Goal: Task Accomplishment & Management: Complete application form

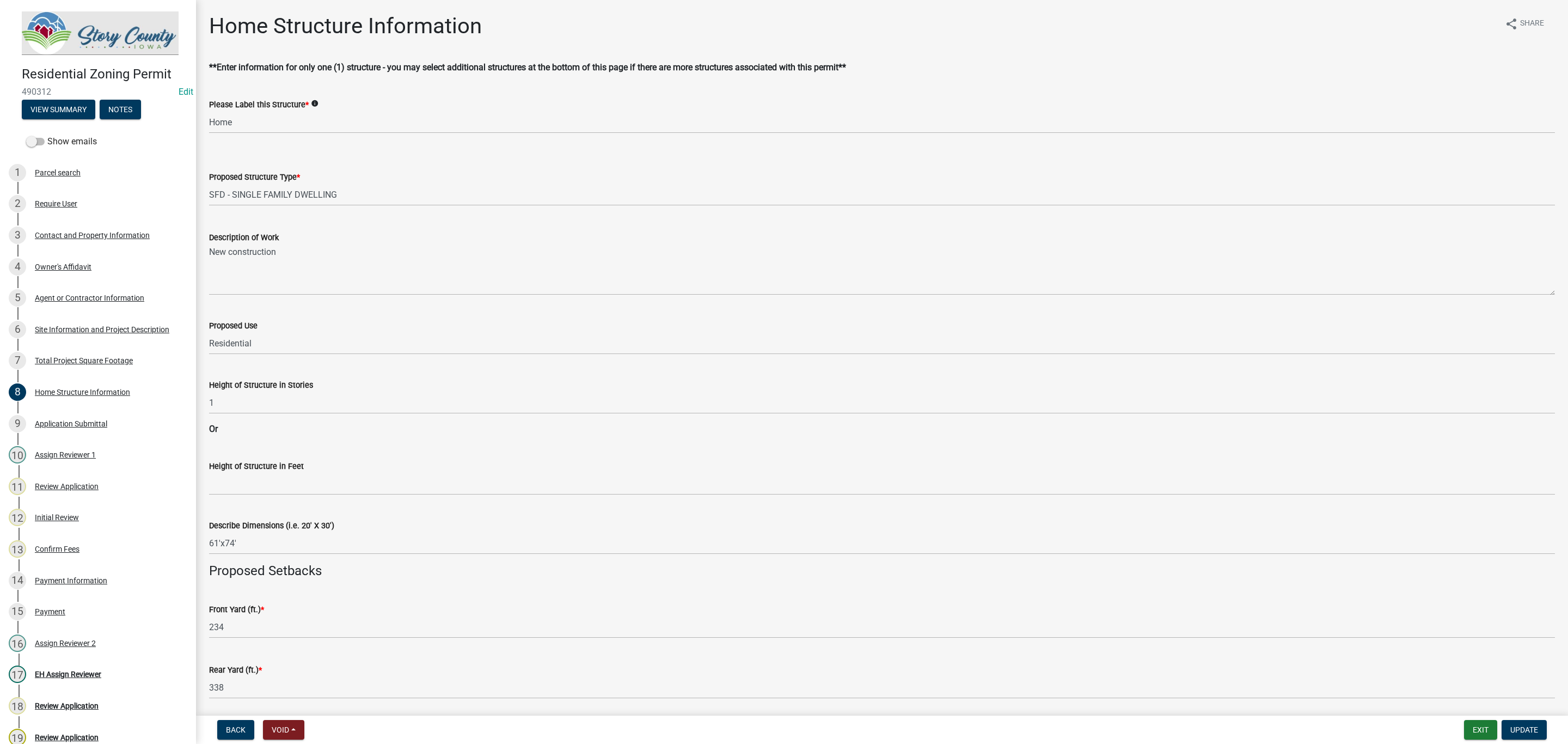
select select "5f0fef52-5515-4bfc-8760-6a0acb98491f"
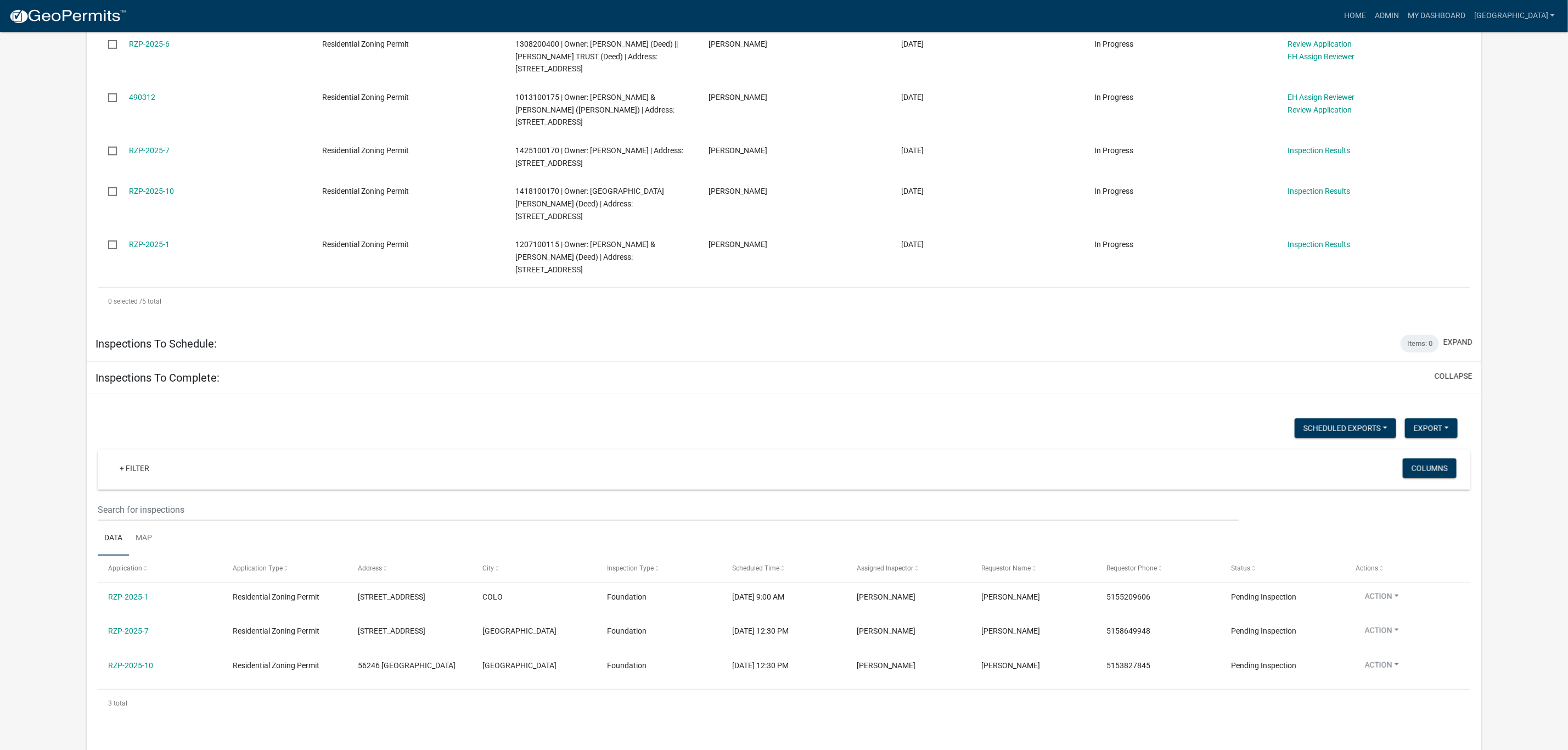
scroll to position [494, 0]
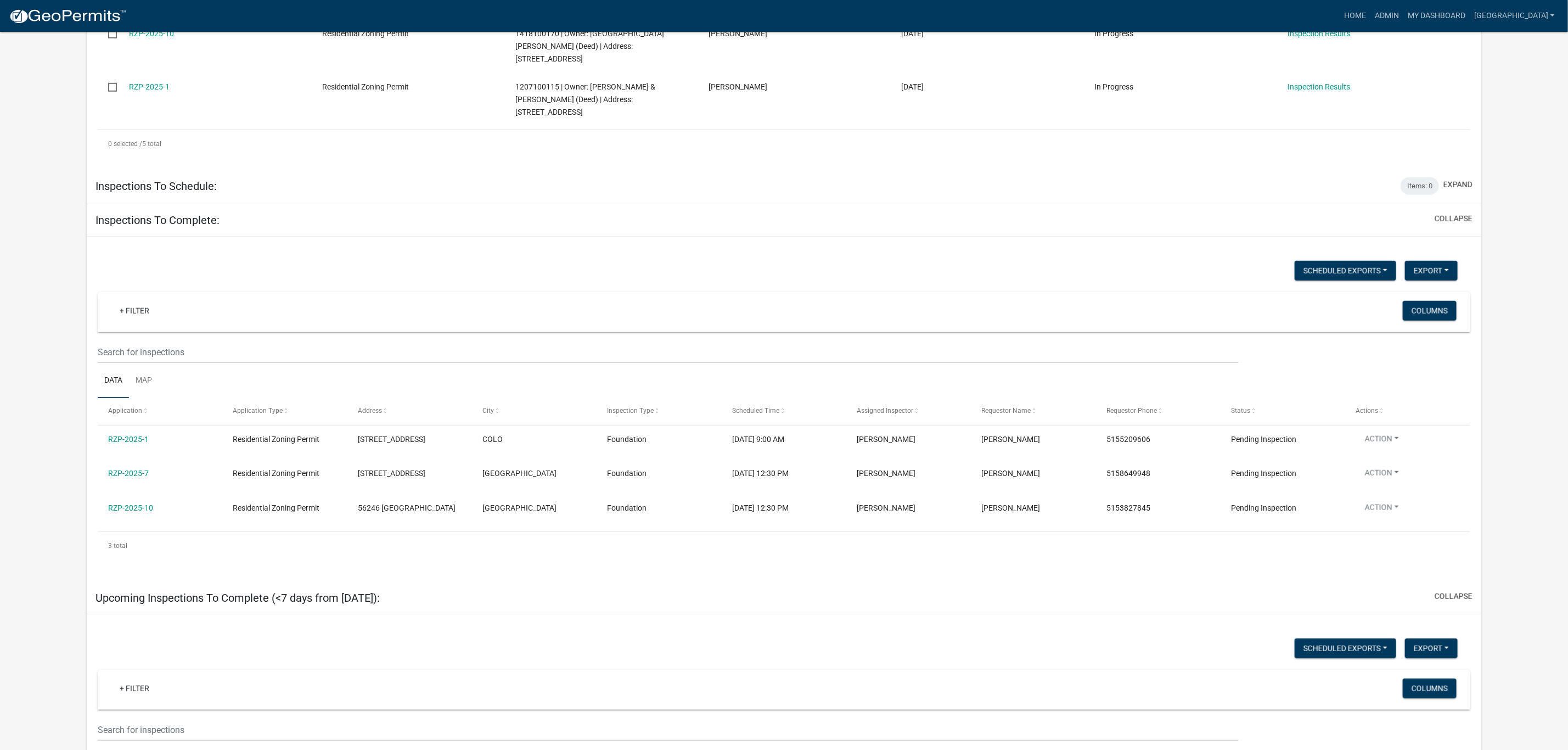
click at [143, 503] on link "RZP-2025-10" at bounding box center [130, 507] width 45 height 9
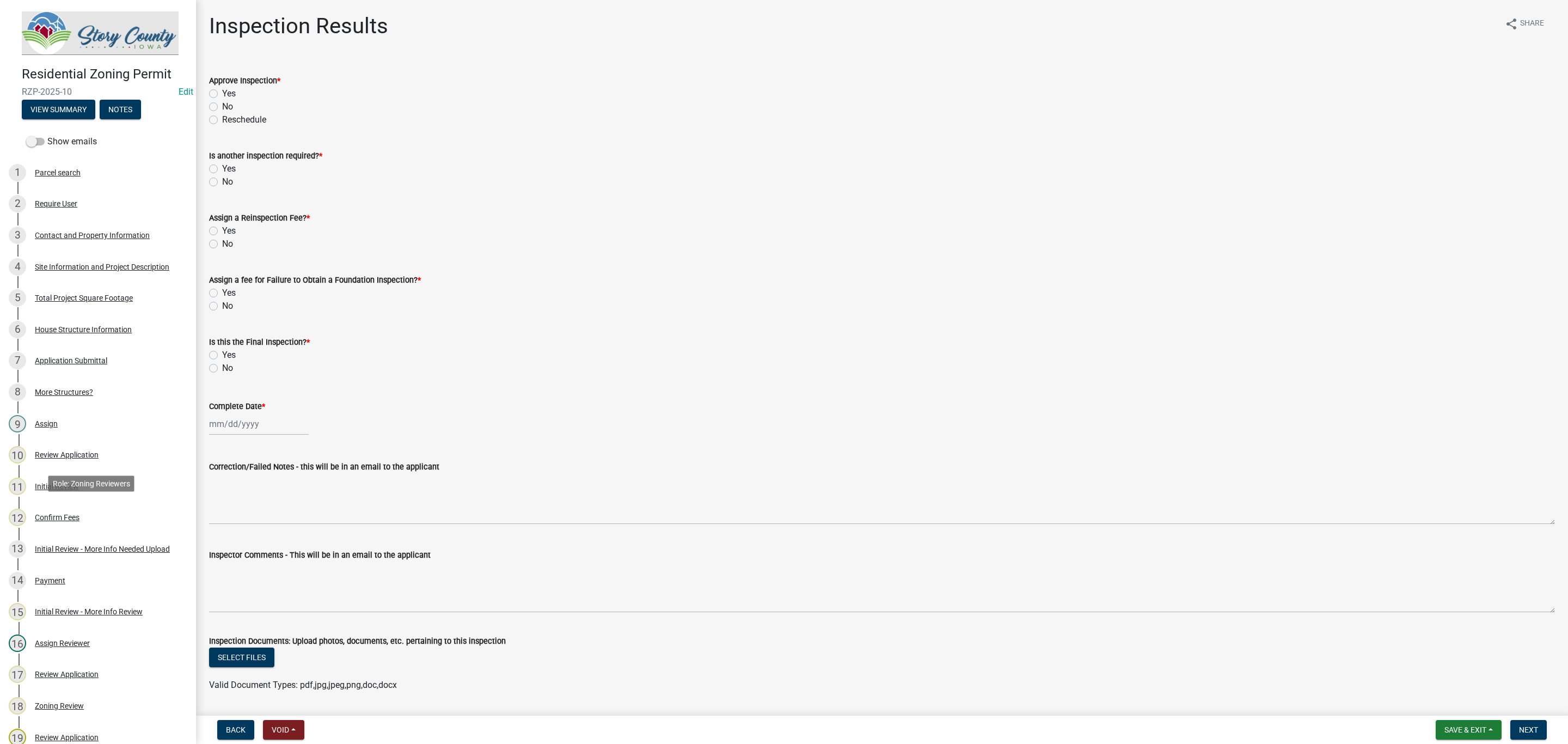
scroll to position [381, 0]
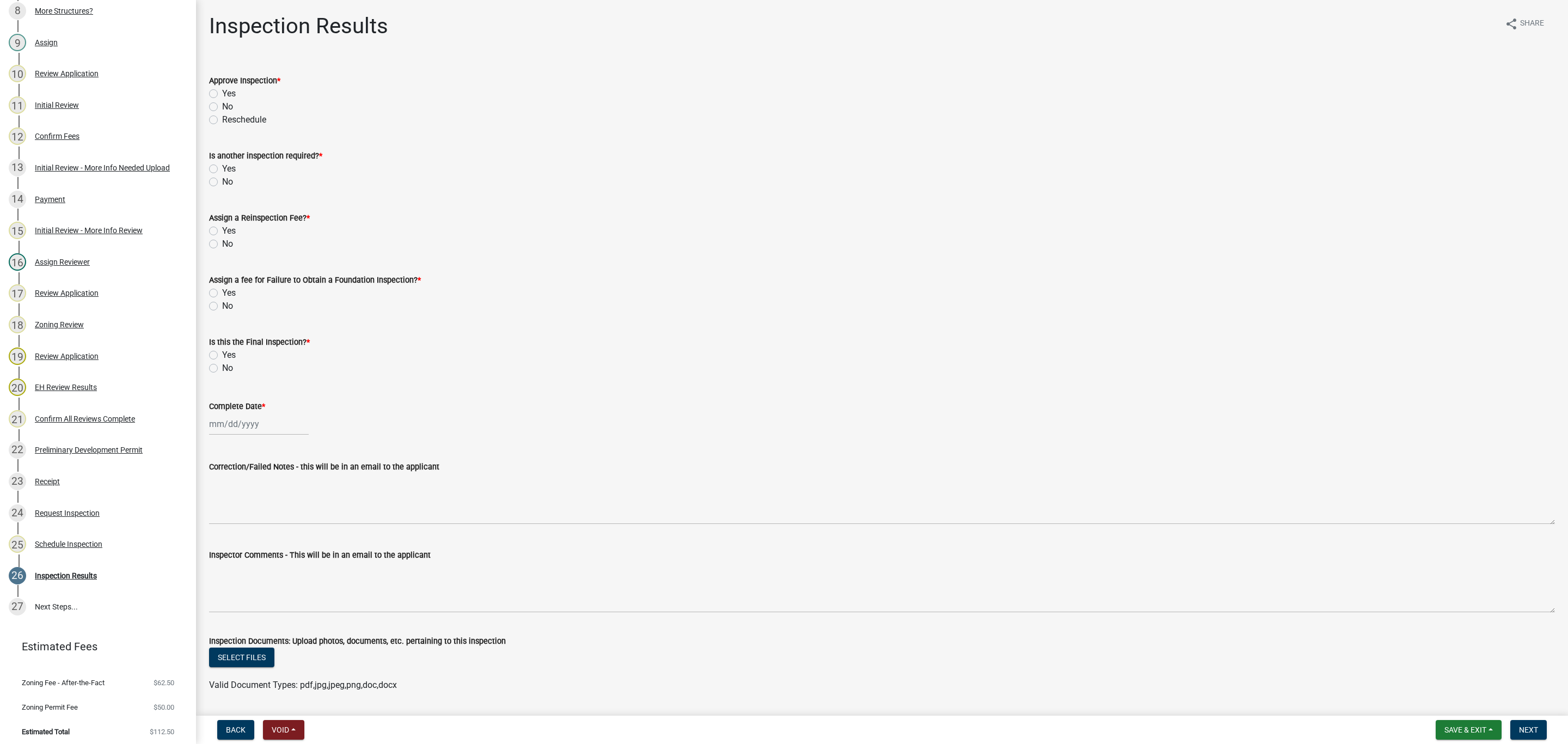
click at [222, 94] on label "Yes" at bounding box center [229, 94] width 14 height 13
click at [222, 94] on input "Yes" at bounding box center [225, 91] width 7 height 7
radio input "true"
click at [222, 169] on label "Yes" at bounding box center [229, 169] width 14 height 13
click at [222, 169] on input "Yes" at bounding box center [225, 166] width 7 height 7
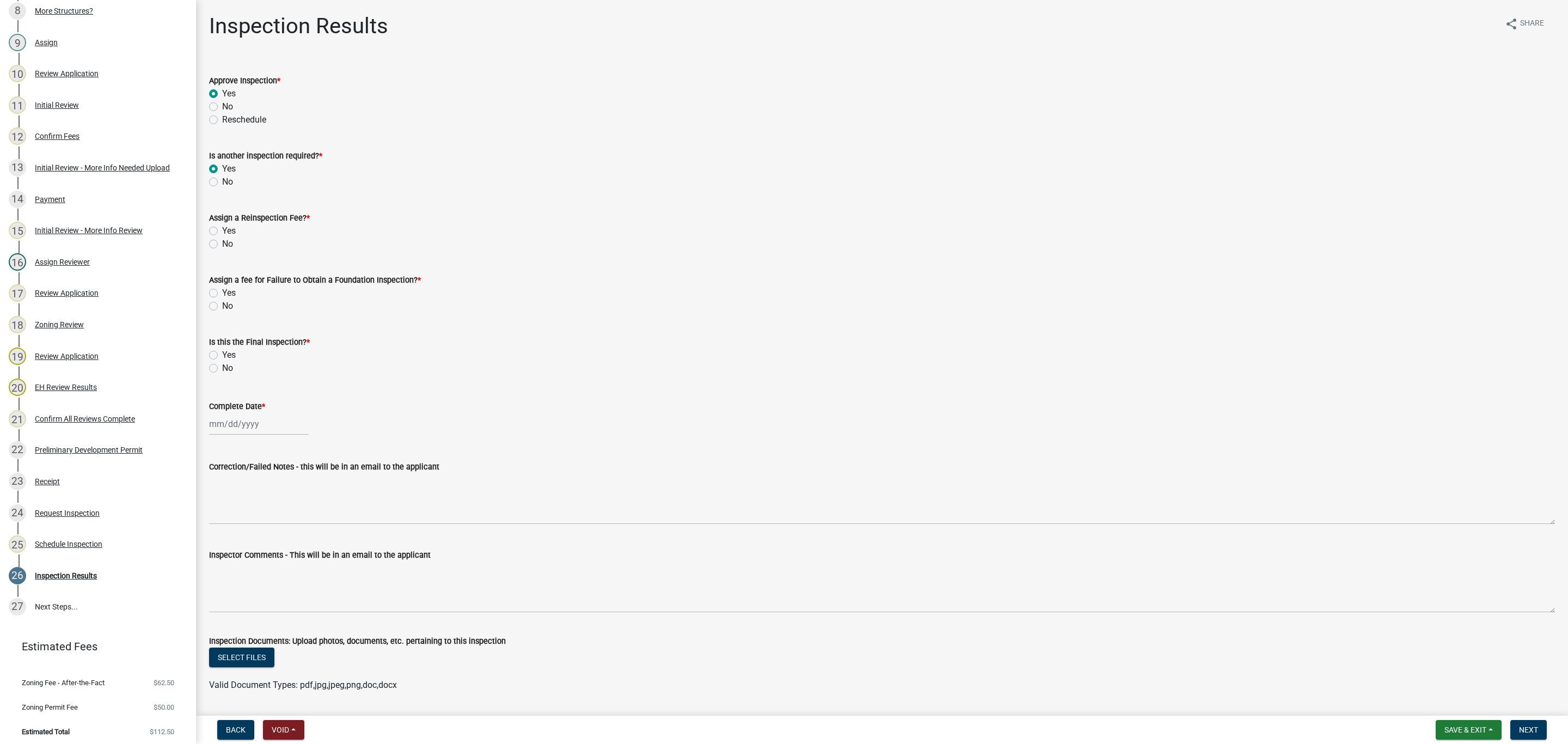
radio input "true"
click at [222, 246] on label "No" at bounding box center [227, 244] width 11 height 13
click at [222, 244] on input "No" at bounding box center [225, 241] width 7 height 7
radio input "true"
click at [222, 307] on label "No" at bounding box center [227, 306] width 11 height 13
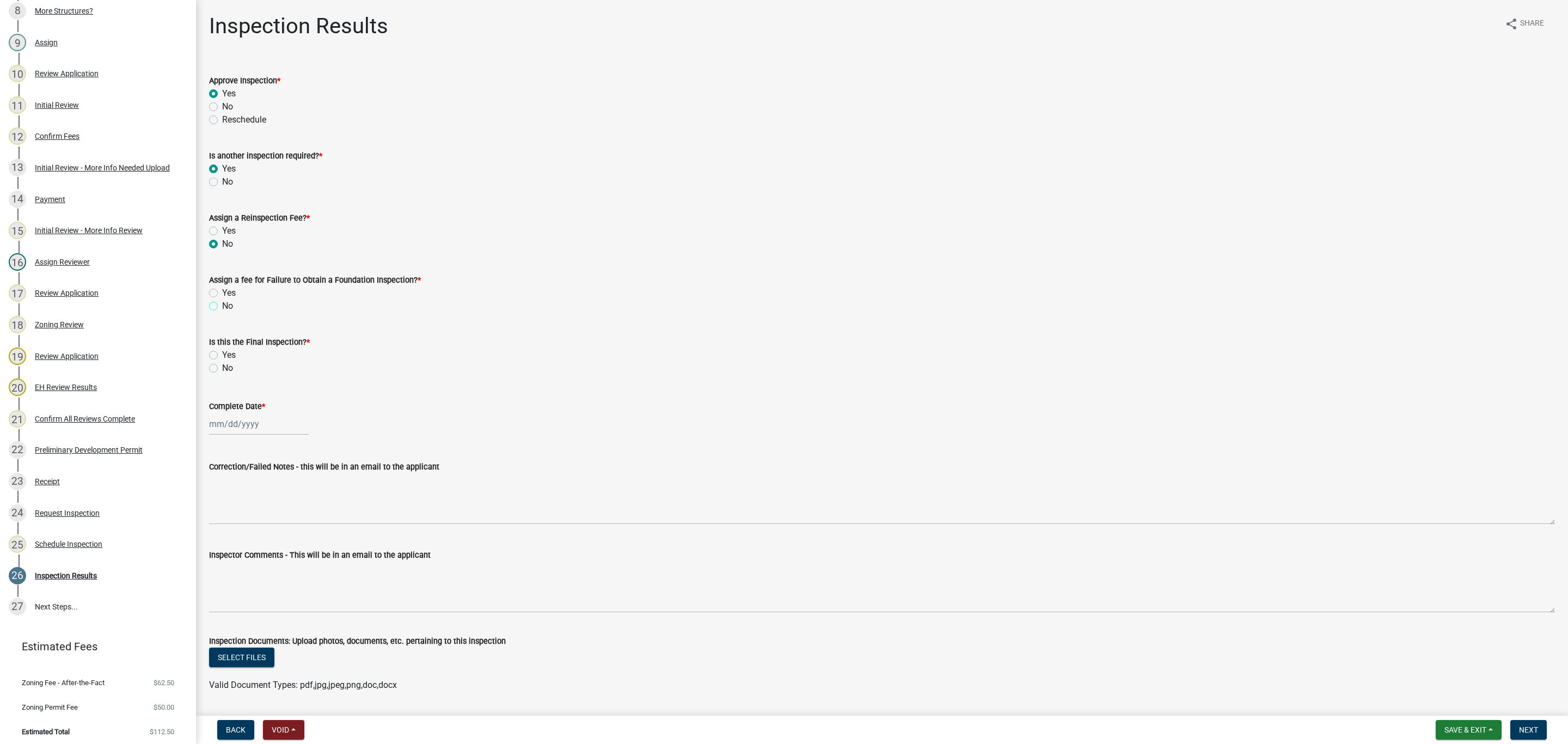
click at [222, 306] on input "No" at bounding box center [225, 303] width 7 height 7
radio input "true"
click at [222, 371] on label "No" at bounding box center [227, 368] width 11 height 13
click at [222, 368] on input "No" at bounding box center [225, 365] width 7 height 7
radio input "true"
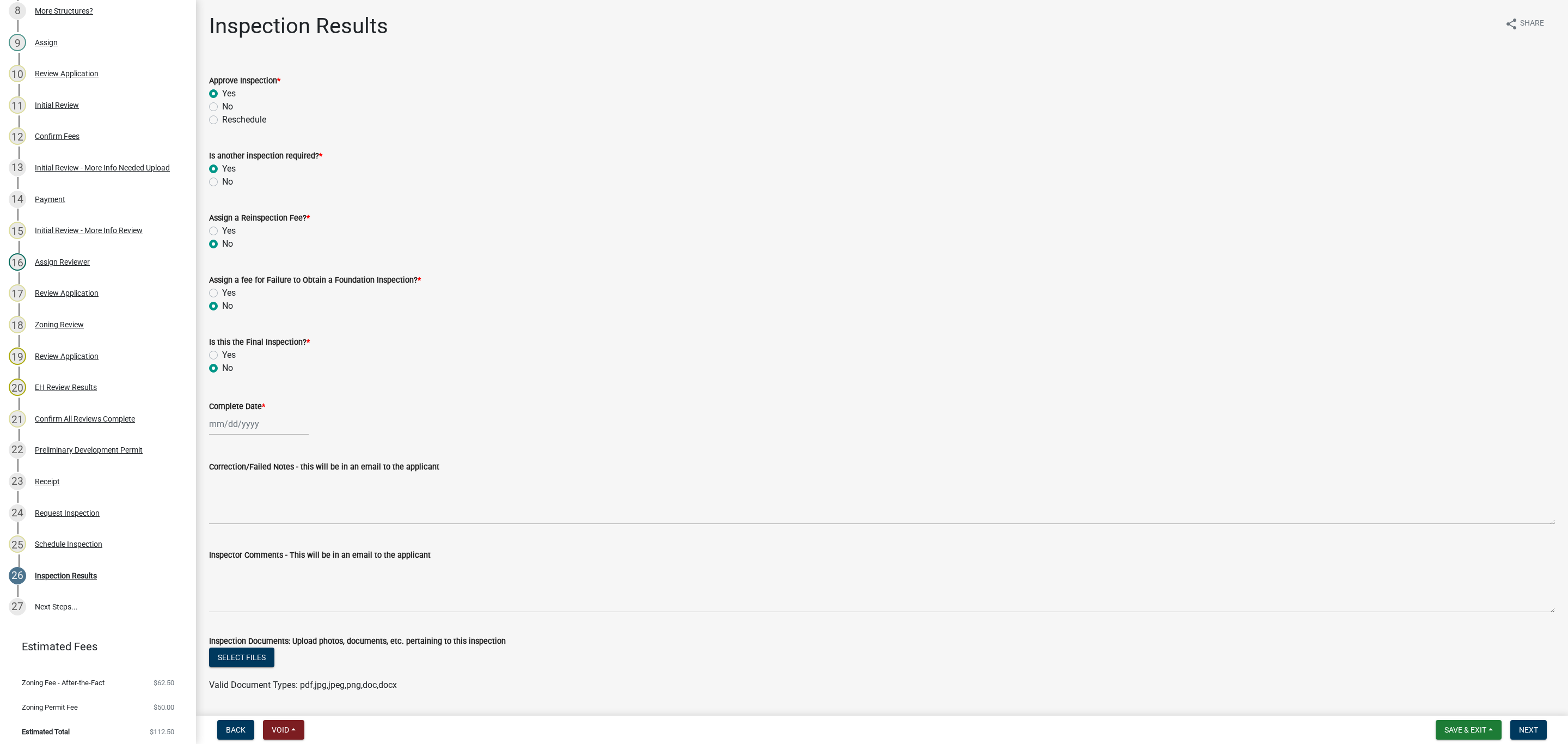
select select "10"
select select "2025"
click at [224, 426] on div "Jan Feb Mar Apr May Jun Jul Aug Sep Oct Nov Dec 1525 1526 1527 1528 1529 1530 1…" at bounding box center [259, 423] width 100 height 22
click at [292, 497] on div "10" at bounding box center [289, 499] width 17 height 17
type input "10/10/2025"
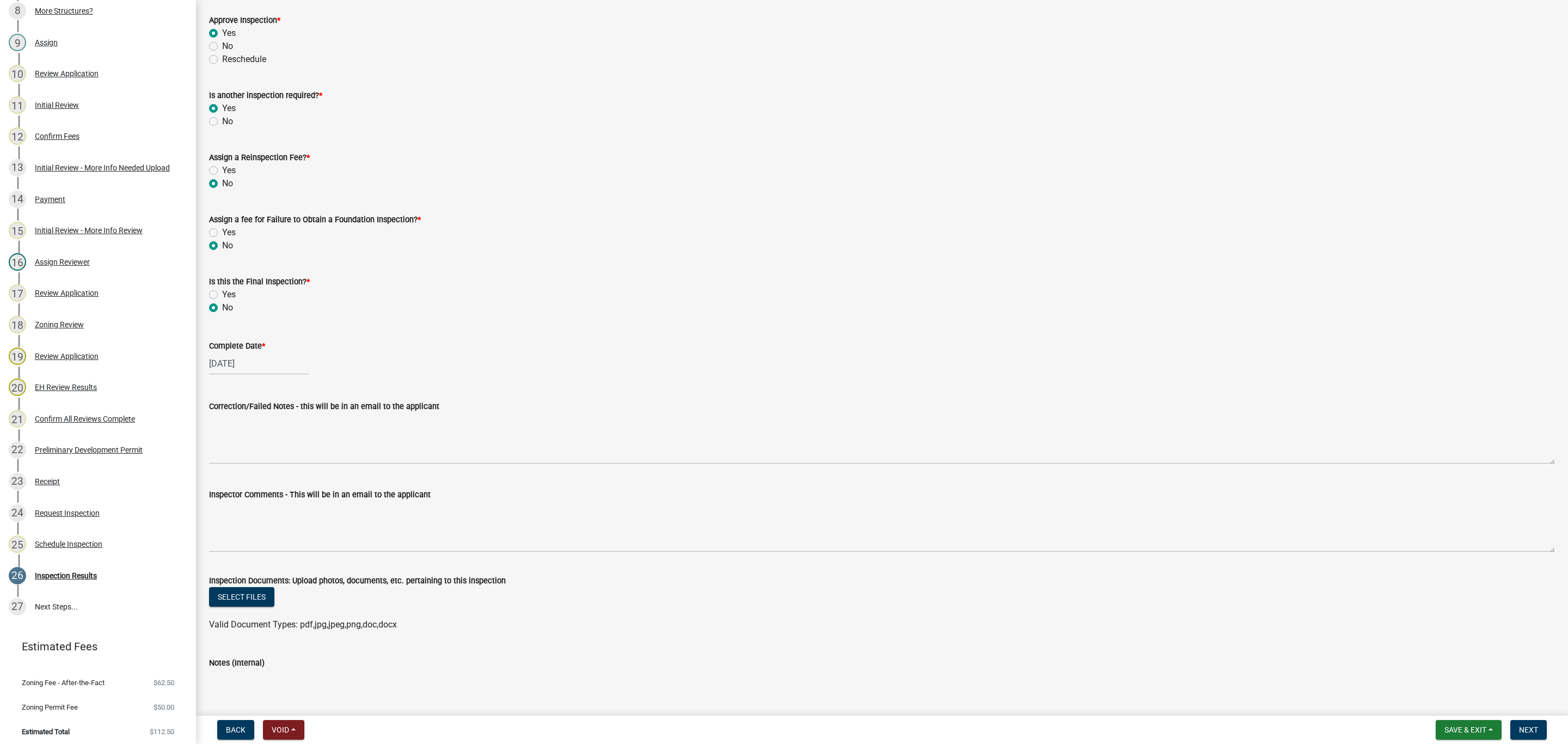
scroll to position [0, 0]
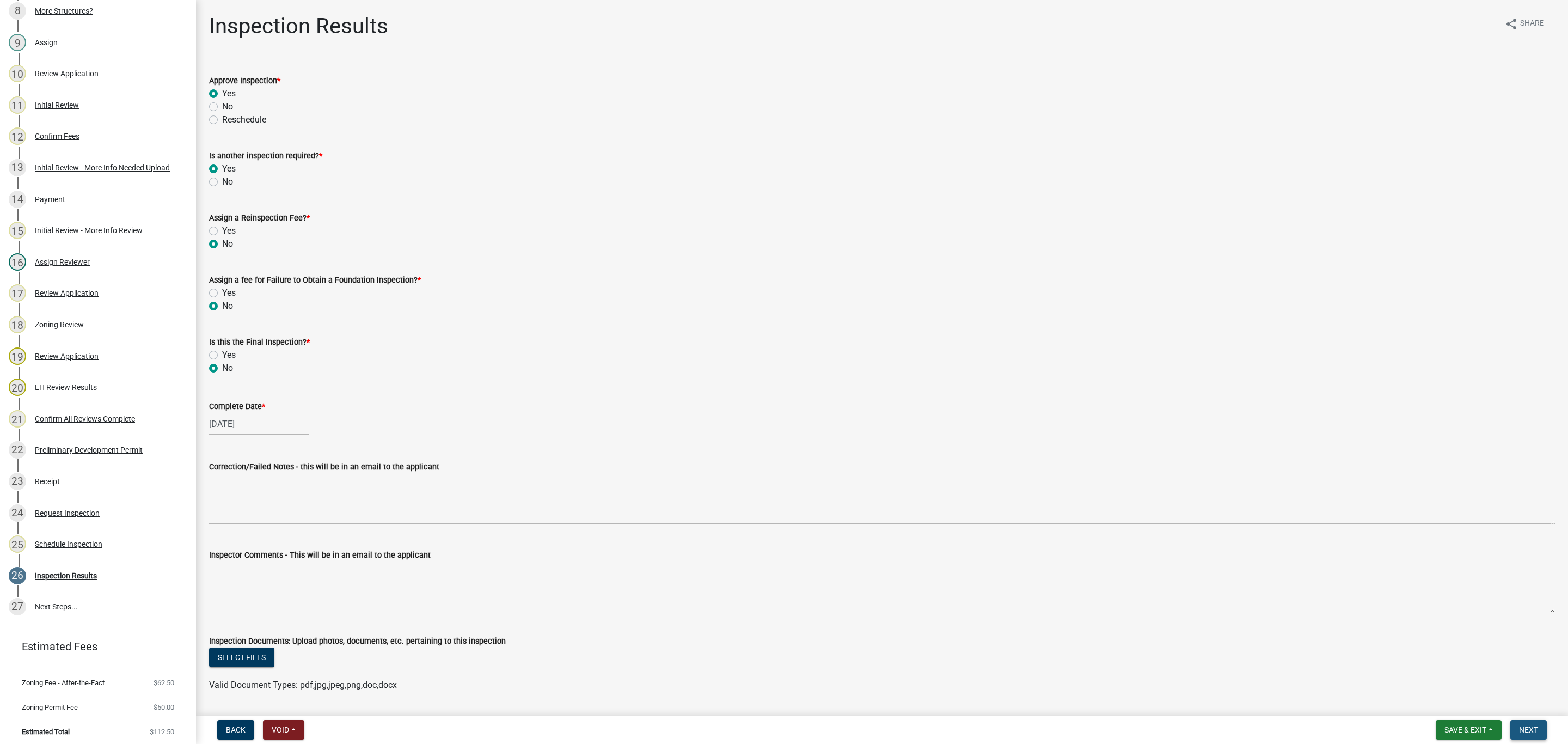
click at [1530, 724] on button "Next" at bounding box center [1529, 729] width 37 height 20
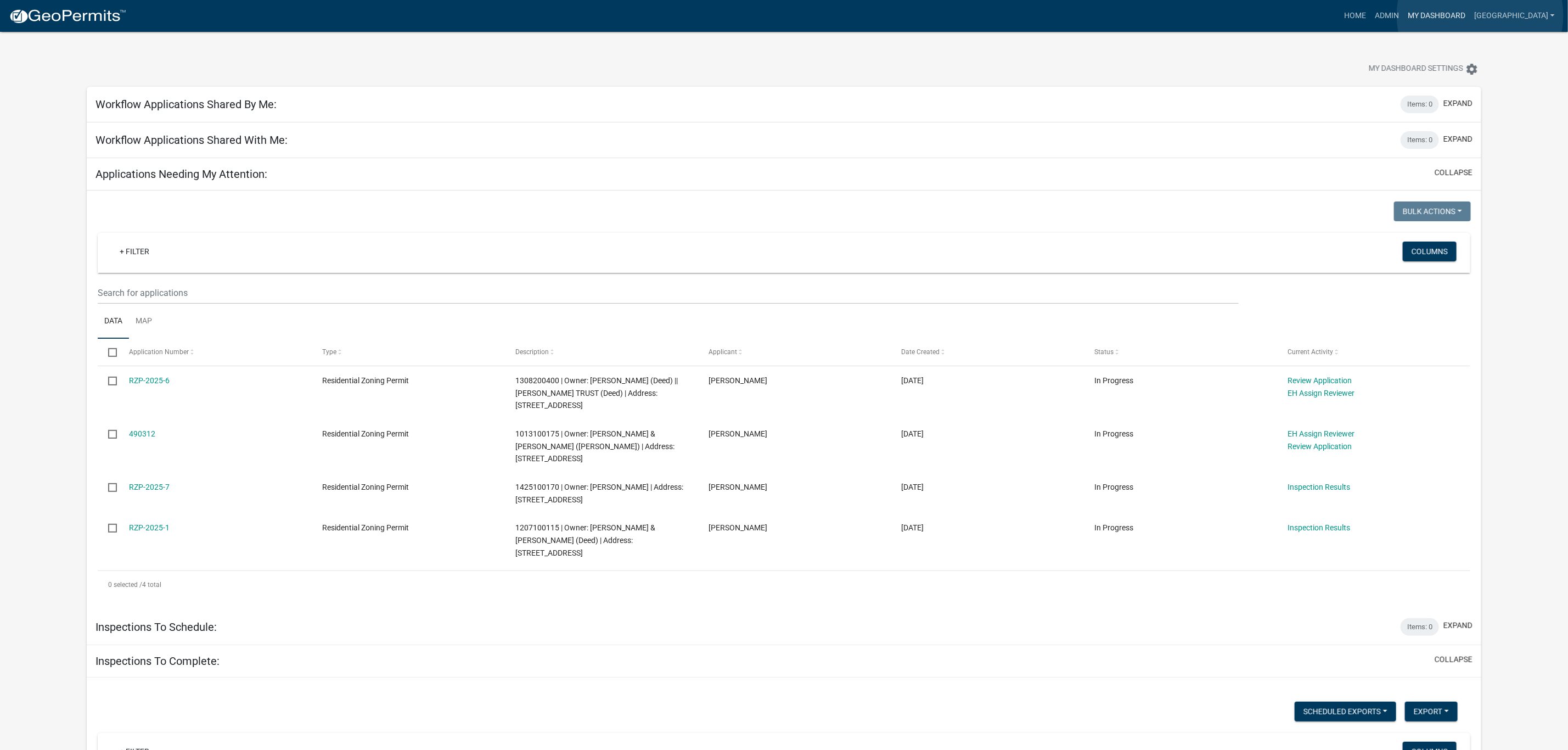
click at [1470, 16] on link "My Dashboard" at bounding box center [1436, 16] width 67 height 21
click at [1403, 19] on link "Admin" at bounding box center [1387, 16] width 33 height 21
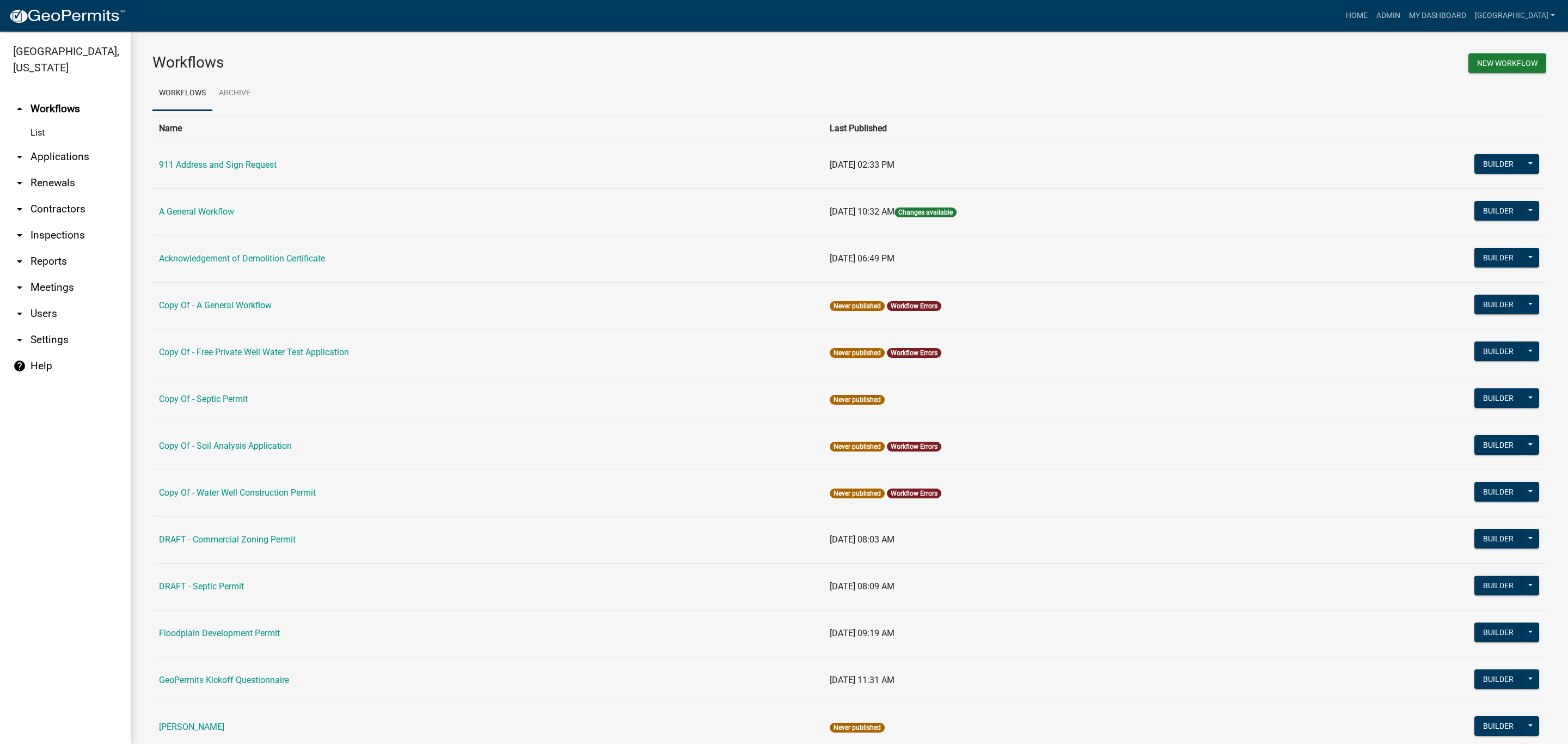
click at [77, 144] on link "arrow_drop_down Applications" at bounding box center [65, 157] width 131 height 26
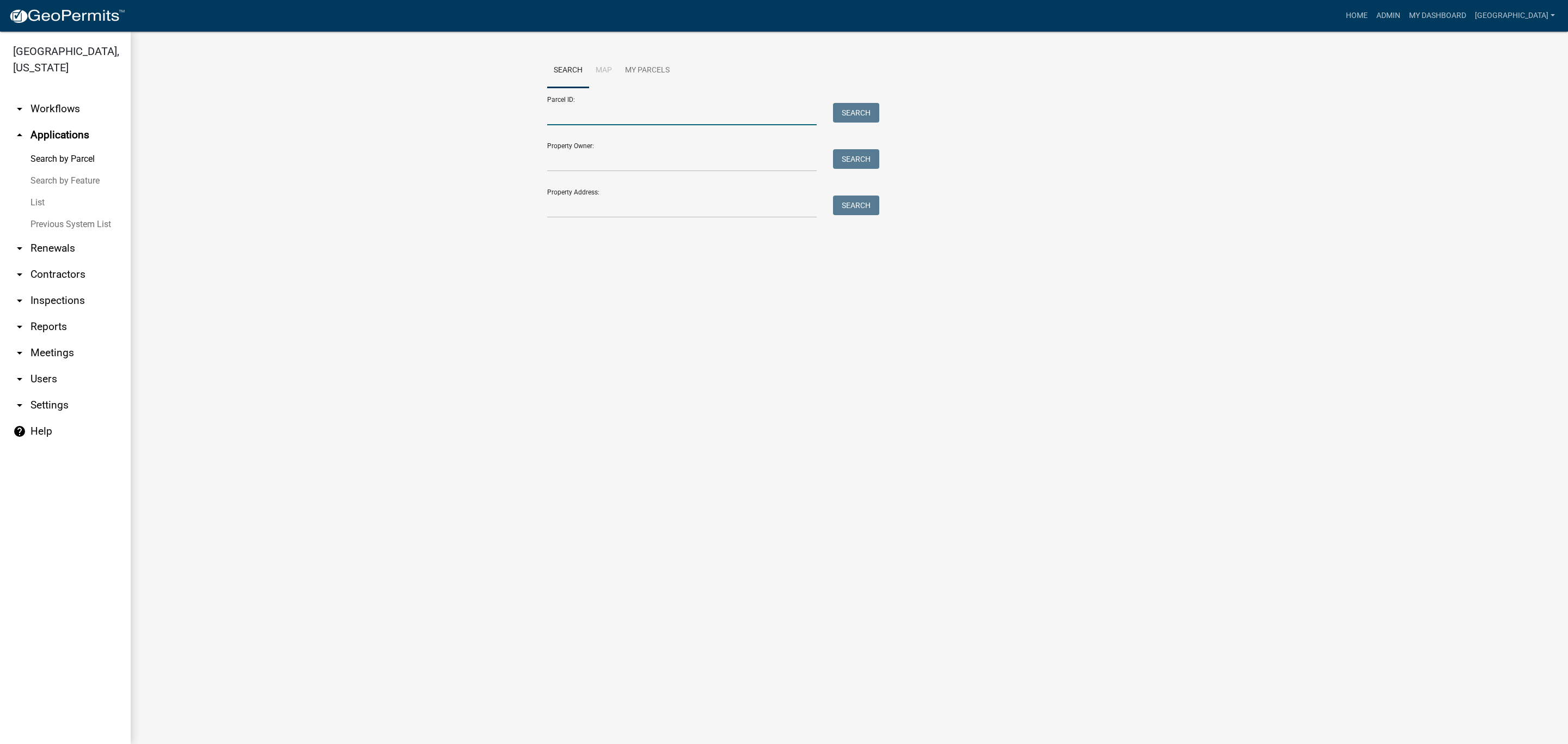
click at [587, 118] on input "Parcel ID:" at bounding box center [682, 114] width 270 height 22
paste input "1534300305"
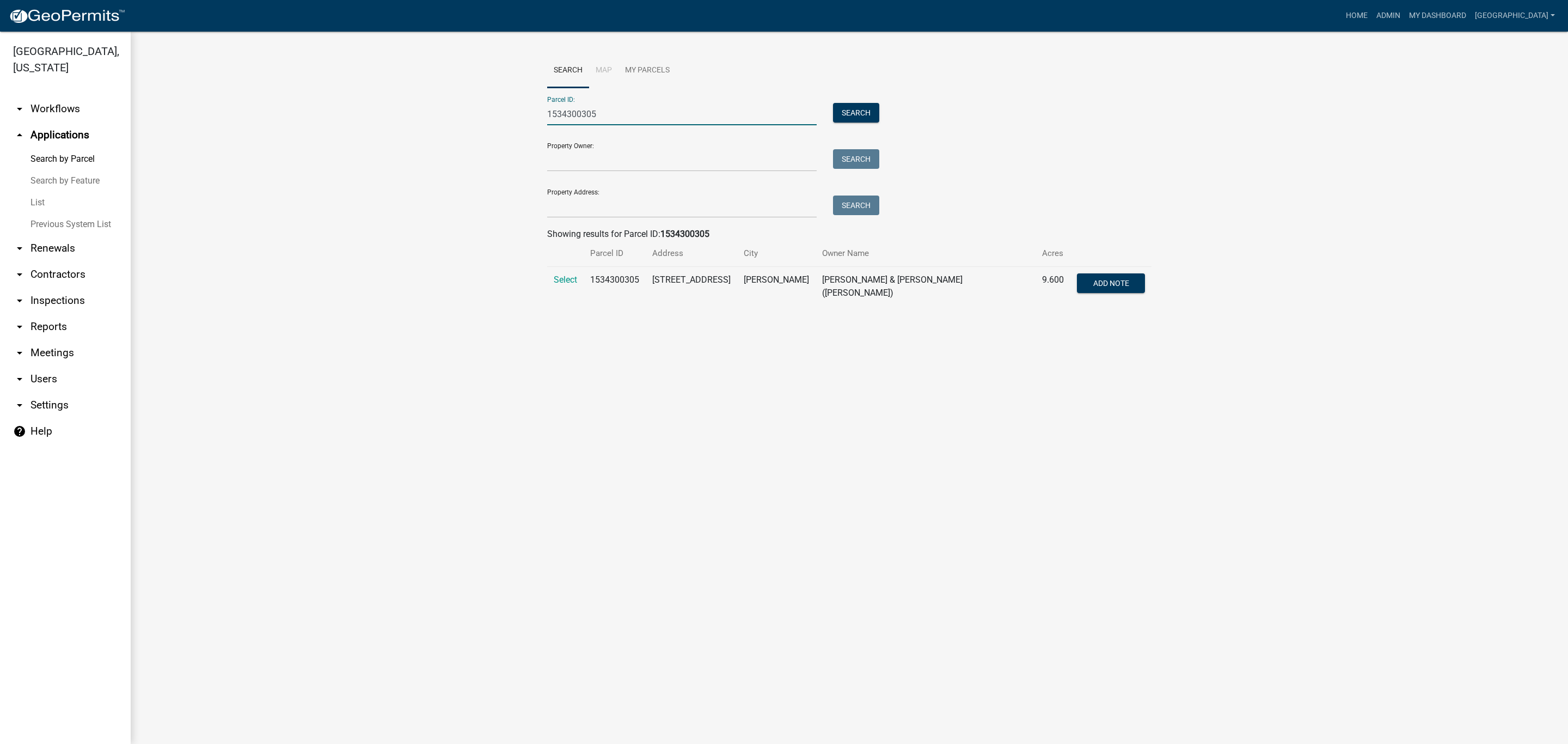
type input "1534300305"
click at [572, 281] on span "Select" at bounding box center [565, 279] width 24 height 11
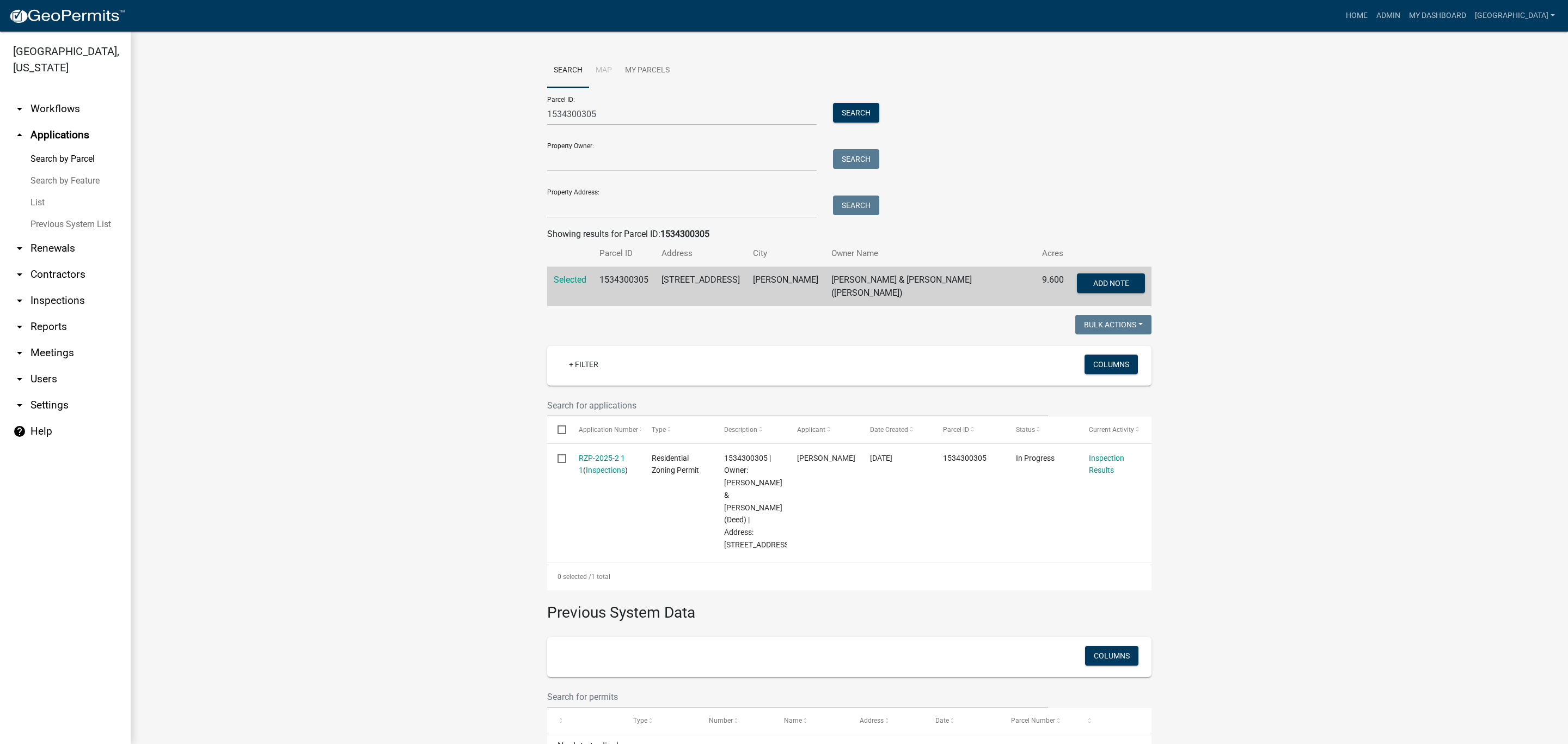
scroll to position [65, 0]
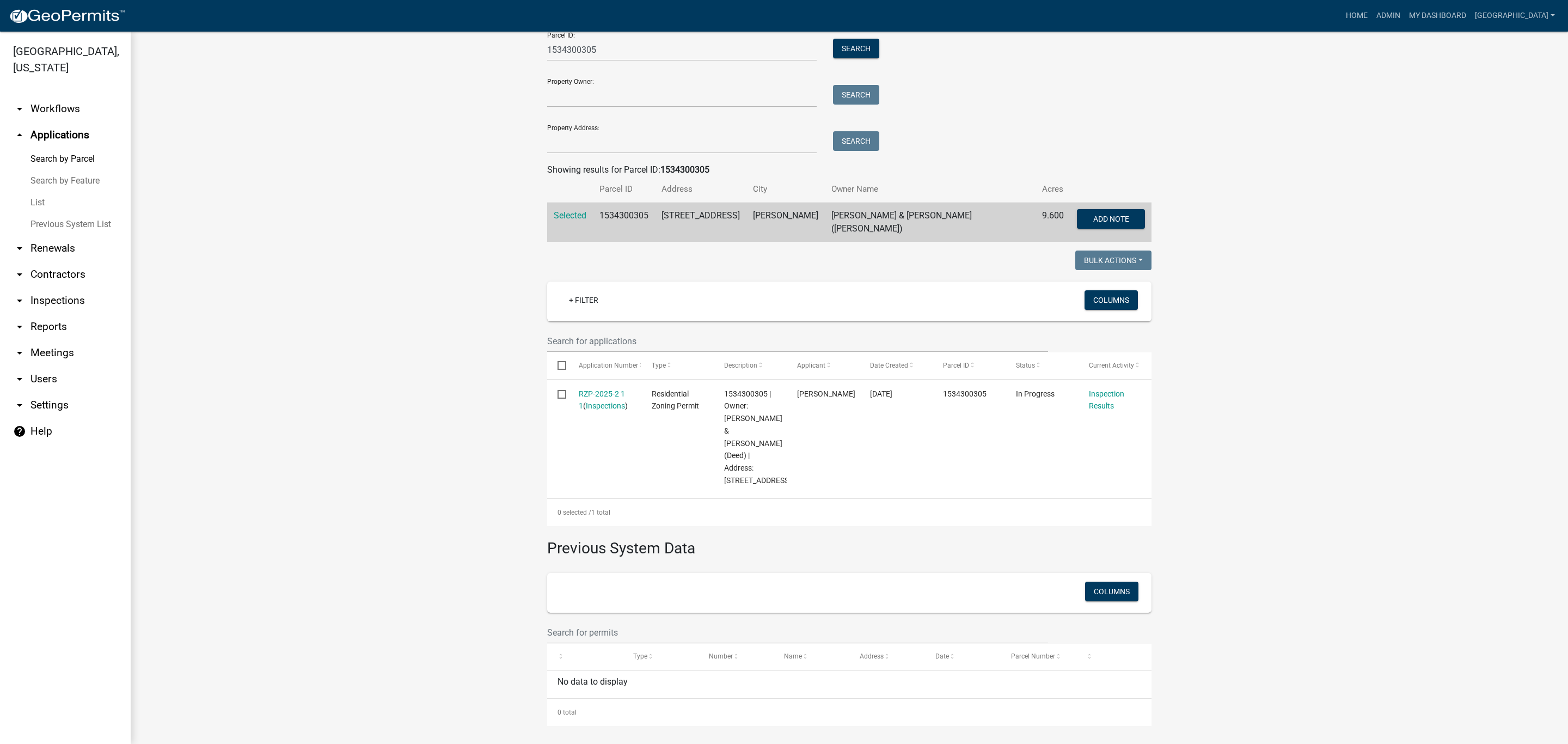
click at [613, 393] on link "RZP-2025-2 1 1" at bounding box center [602, 400] width 47 height 21
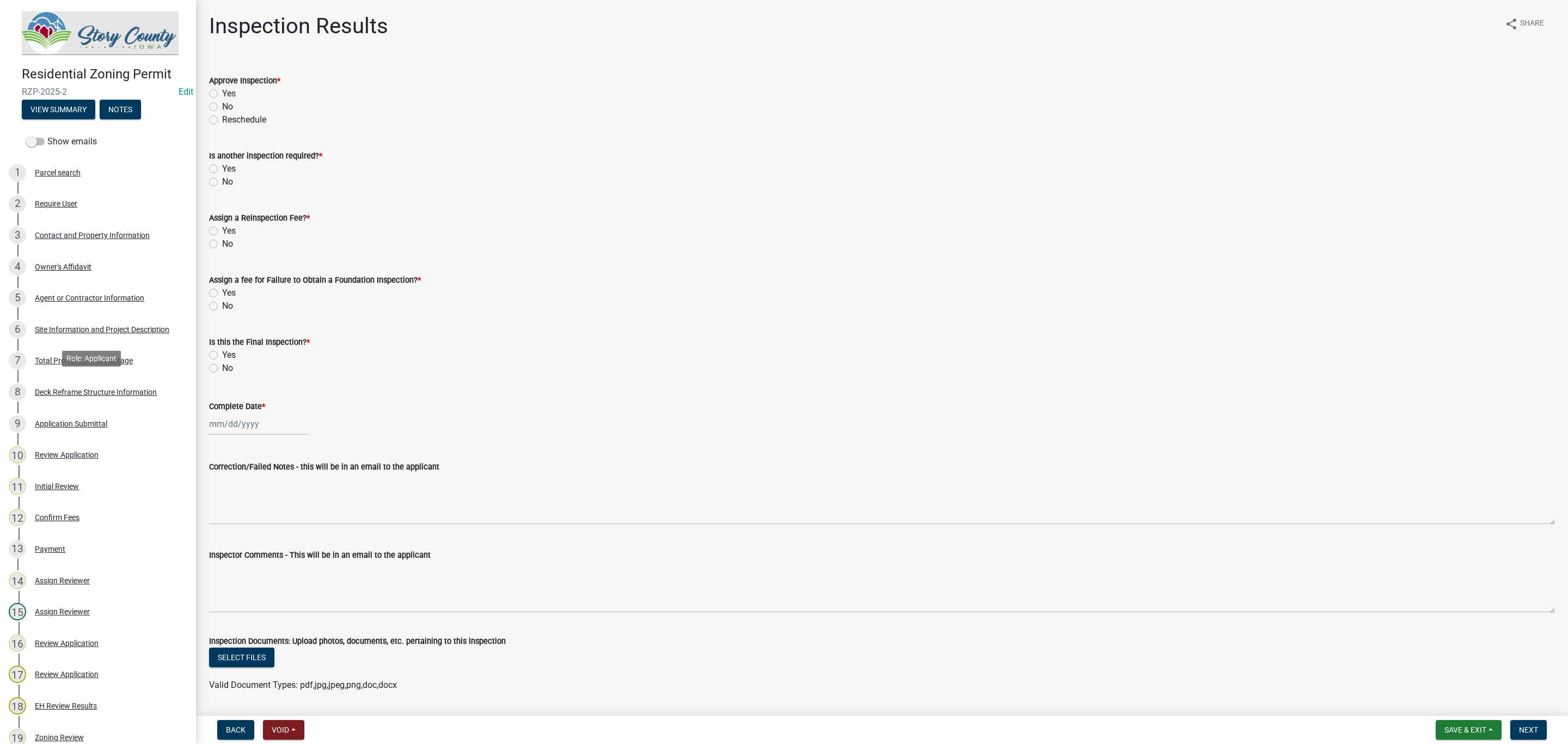
click at [96, 388] on div "Deck Reframe Structure Information" at bounding box center [96, 391] width 122 height 7
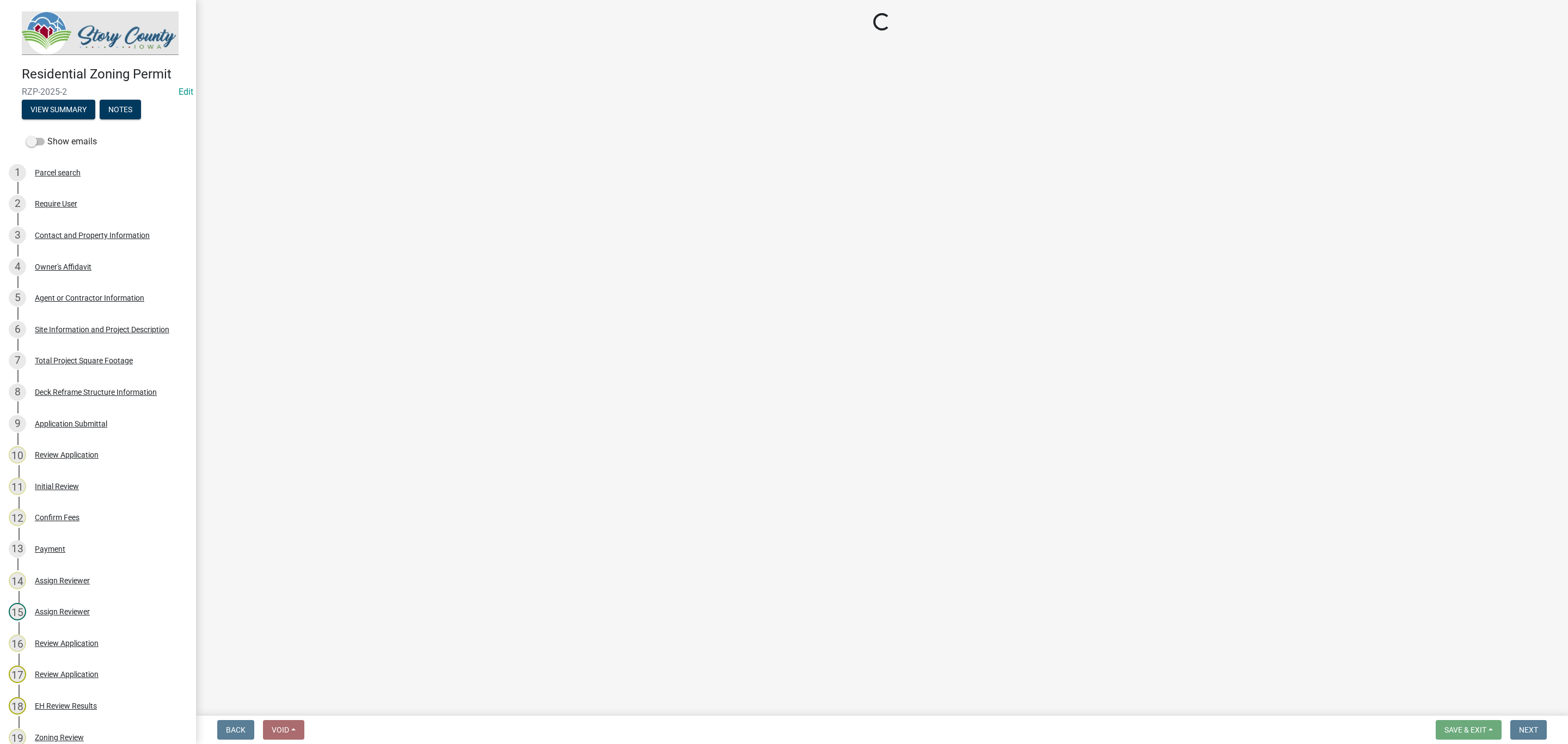
select select "1e4cec4b-5cd2-4ad1-9f76-165b0a5d7ade"
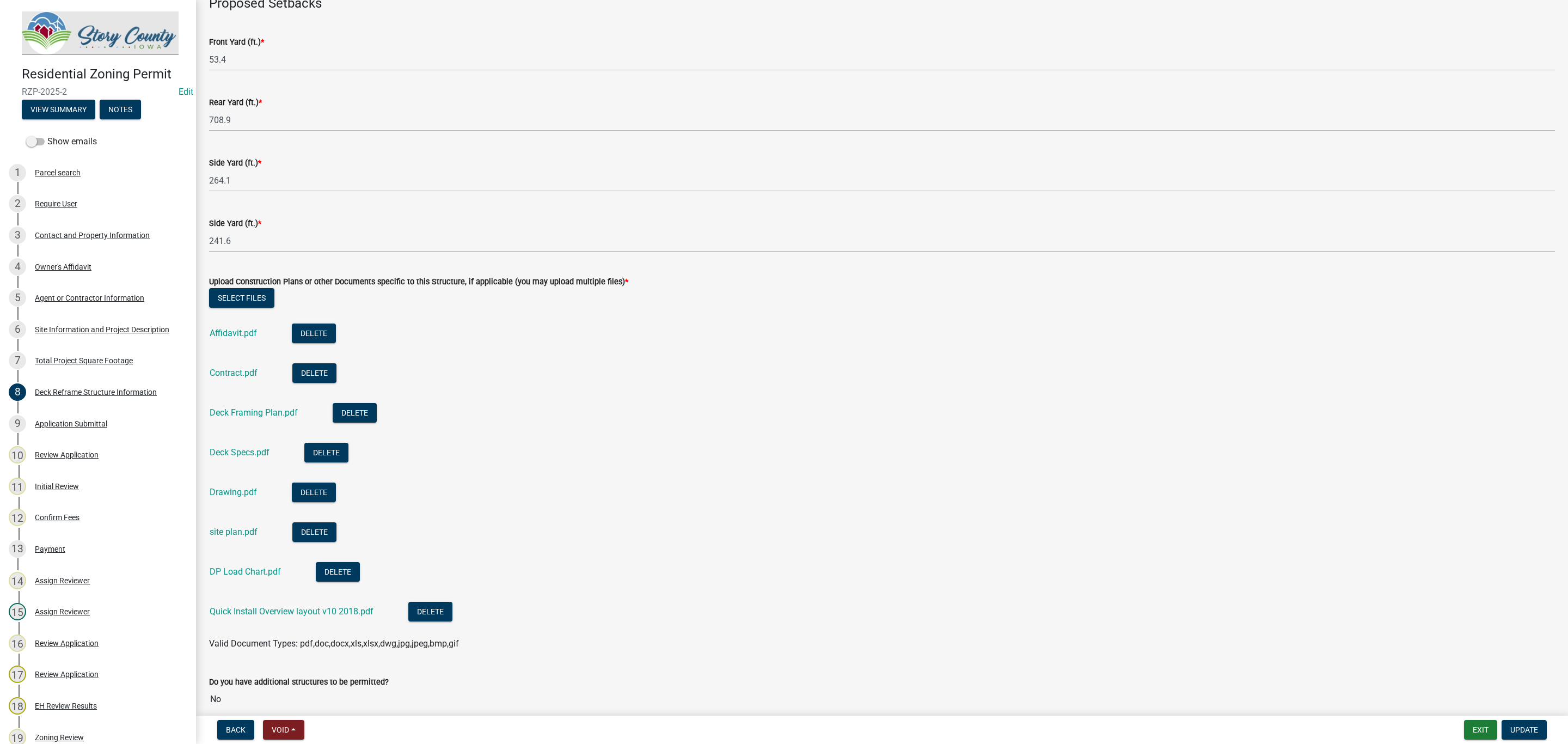
scroll to position [572, 0]
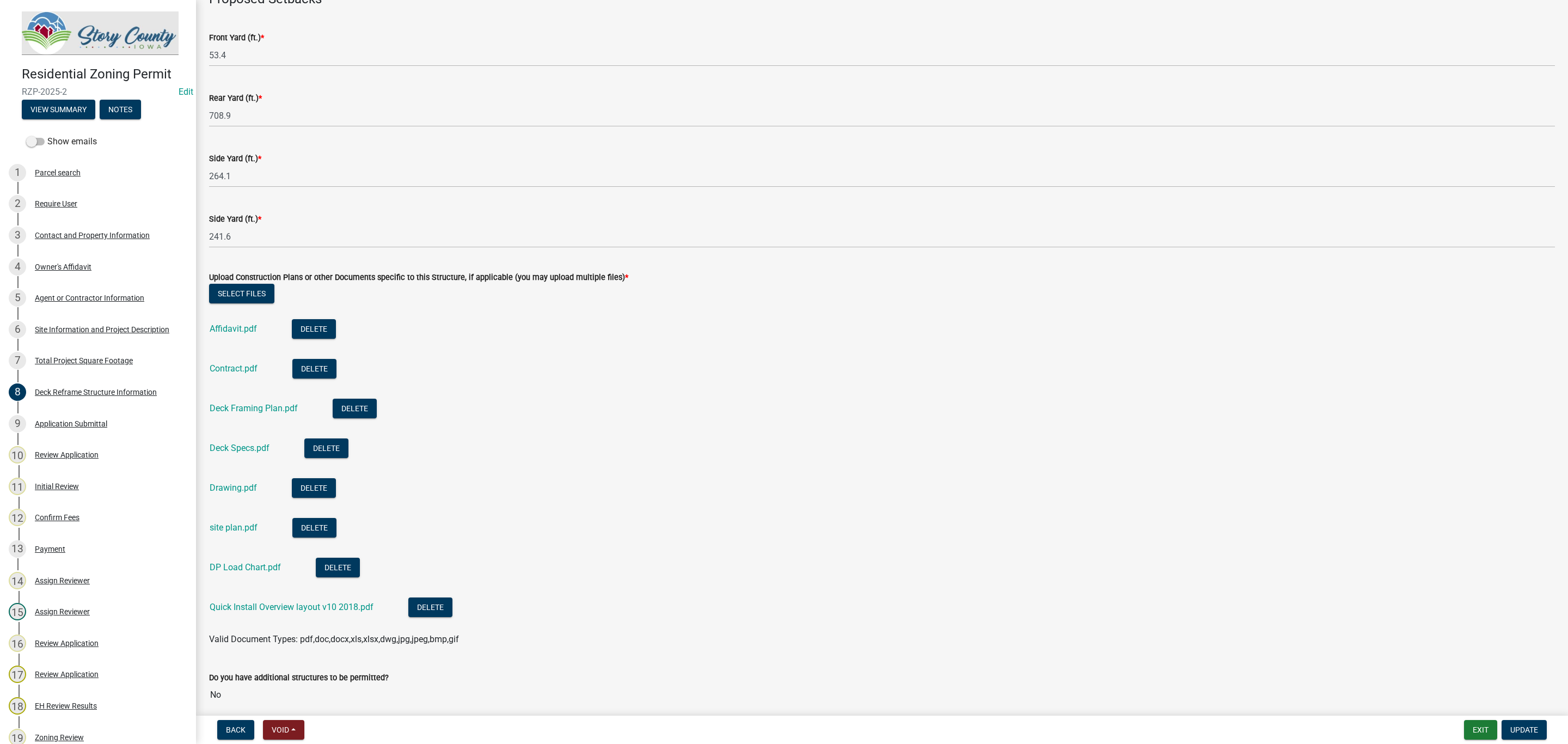
click at [247, 403] on link "Deck Framing Plan.pdf" at bounding box center [254, 408] width 88 height 11
click at [229, 488] on link "Drawing.pdf" at bounding box center [234, 488] width 47 height 11
click at [229, 522] on link "site plan.pdf" at bounding box center [234, 527] width 48 height 11
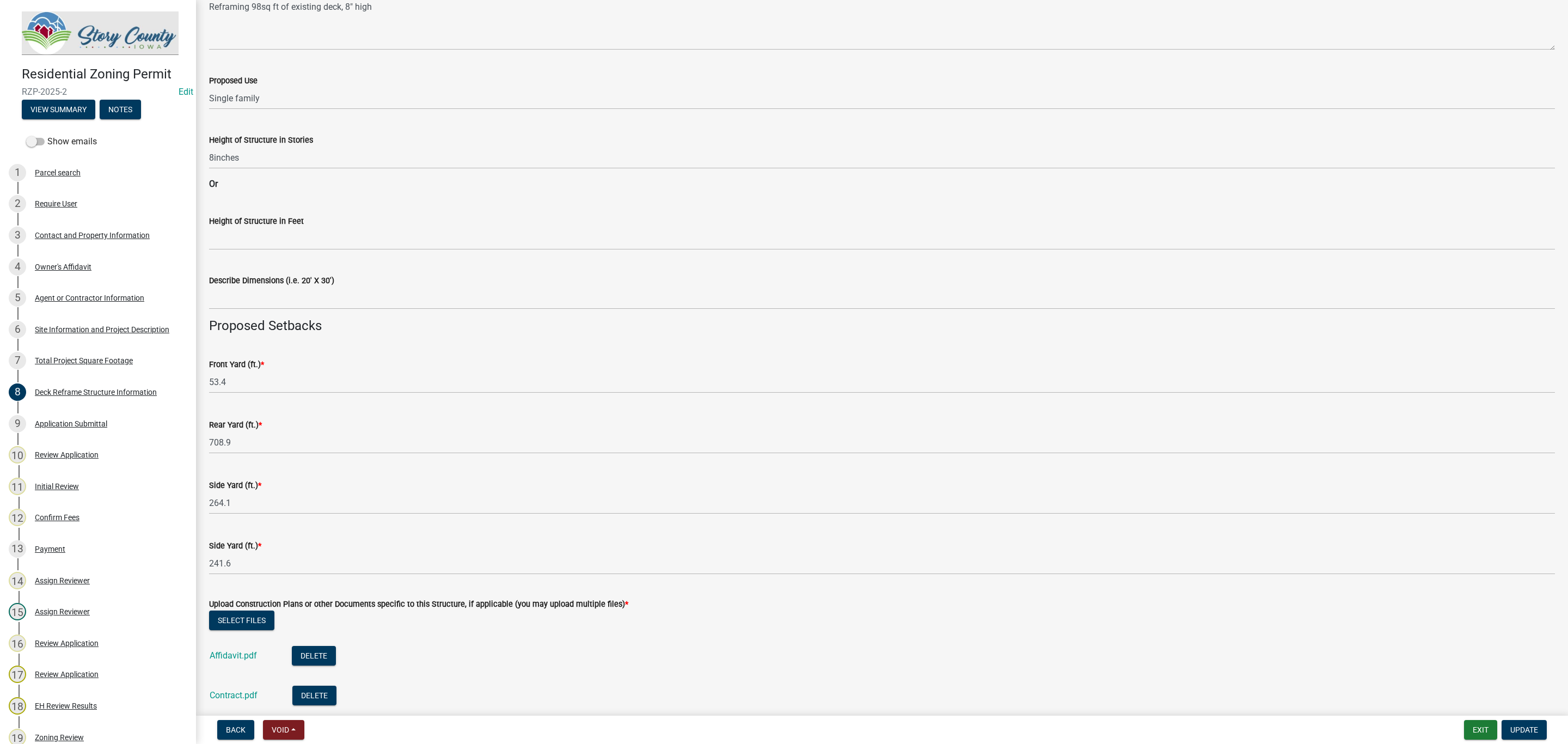
scroll to position [0, 0]
